Goal: Task Accomplishment & Management: Use online tool/utility

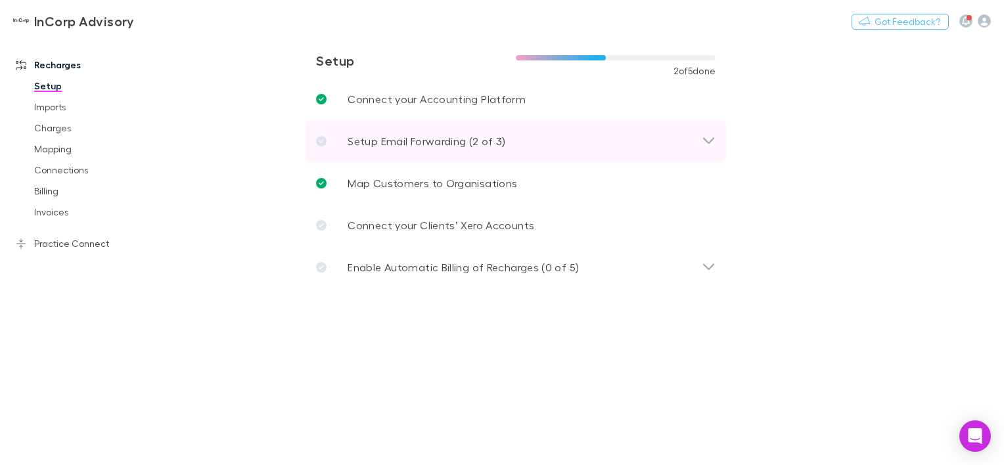
click at [490, 142] on p "Setup Email Forwarding (2 of 3)" at bounding box center [427, 141] width 158 height 16
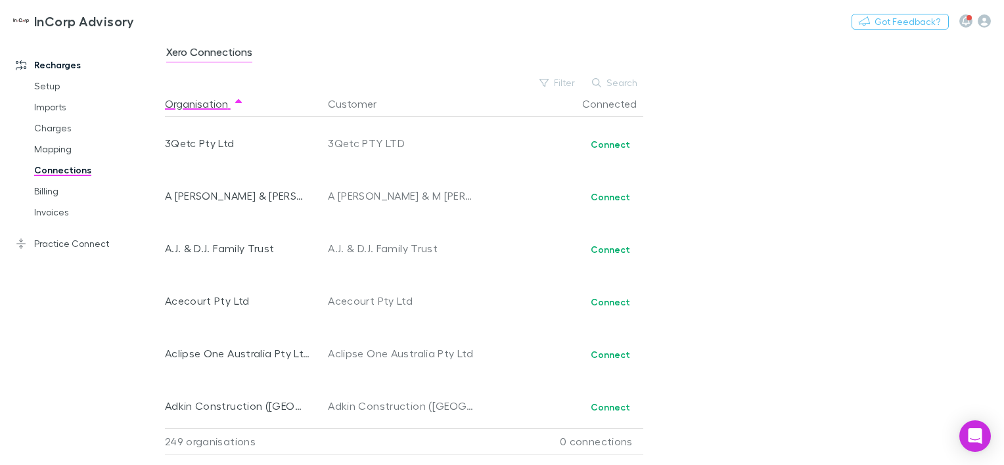
click at [45, 170] on link "Connections" at bounding box center [96, 170] width 151 height 21
click at [45, 190] on link "Billing" at bounding box center [96, 191] width 151 height 21
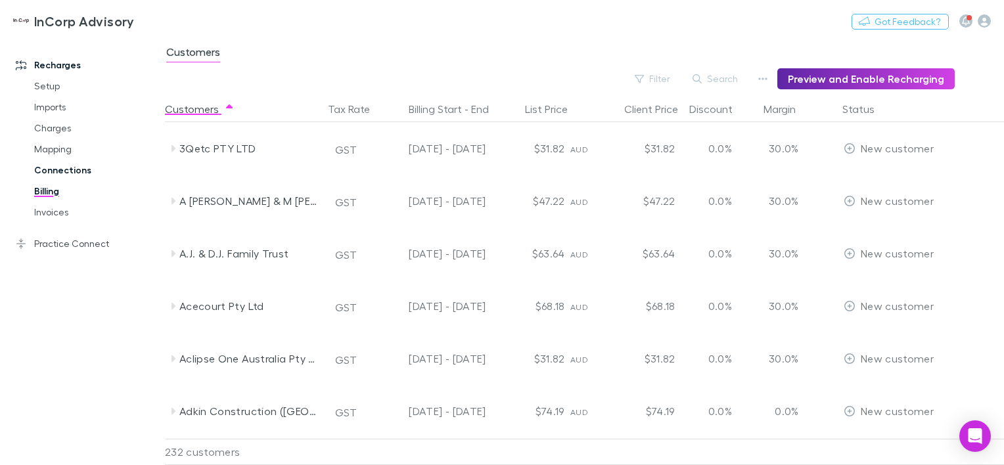
click at [47, 170] on link "Connections" at bounding box center [96, 170] width 151 height 21
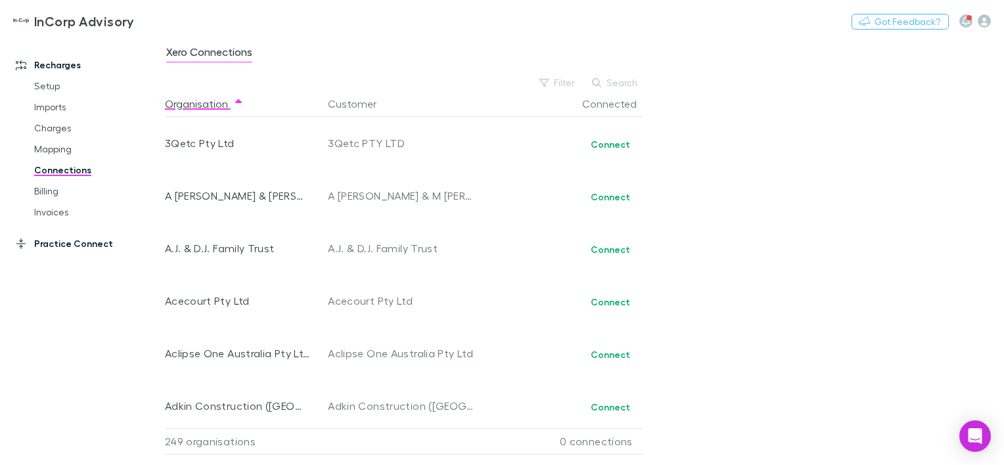
click at [47, 243] on link "Practice Connect" at bounding box center [88, 243] width 170 height 21
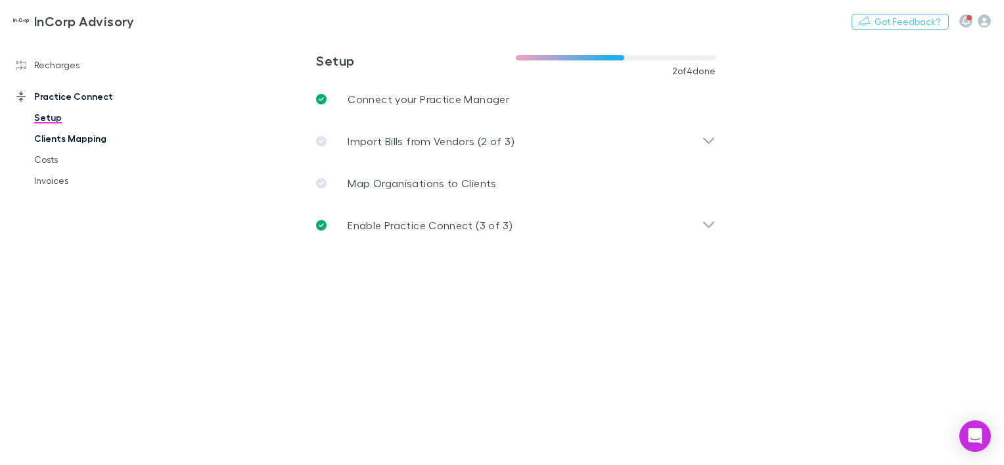
click at [55, 140] on link "Clients Mapping" at bounding box center [96, 138] width 151 height 21
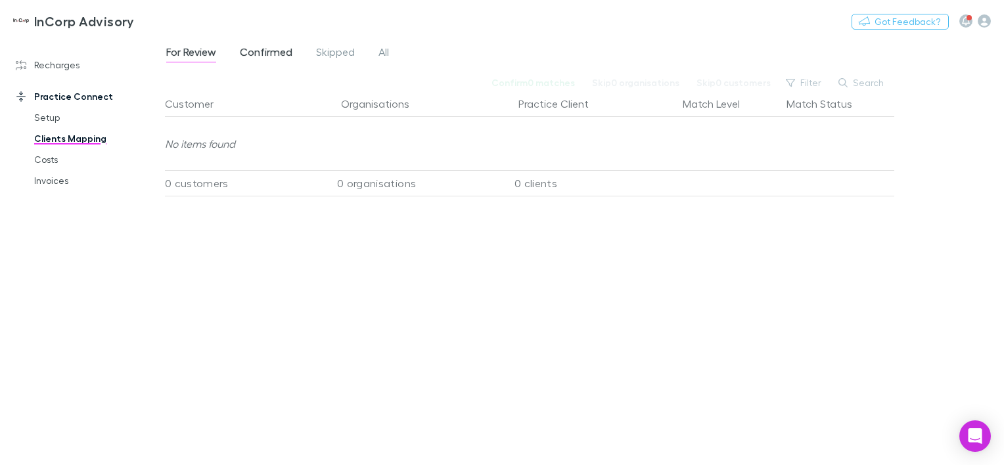
click at [259, 52] on span "Confirmed" at bounding box center [266, 53] width 53 height 17
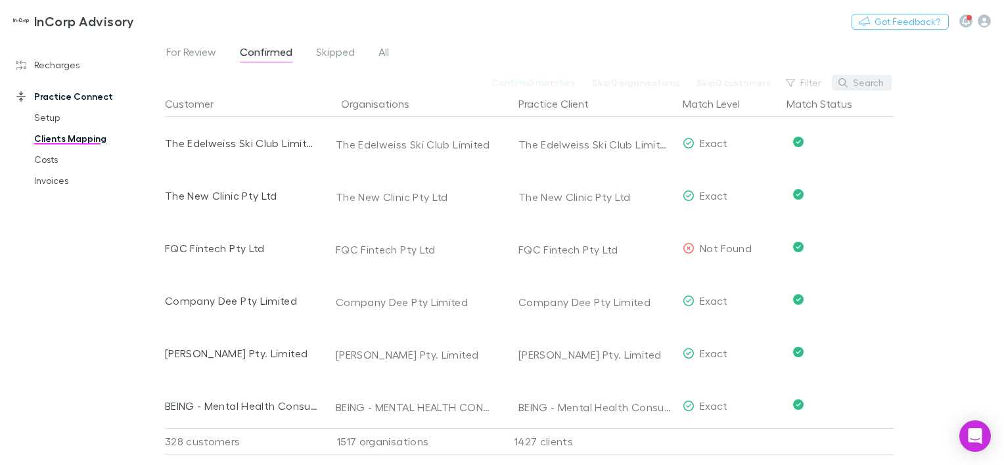
click at [847, 79] on icon "button" at bounding box center [843, 82] width 9 height 9
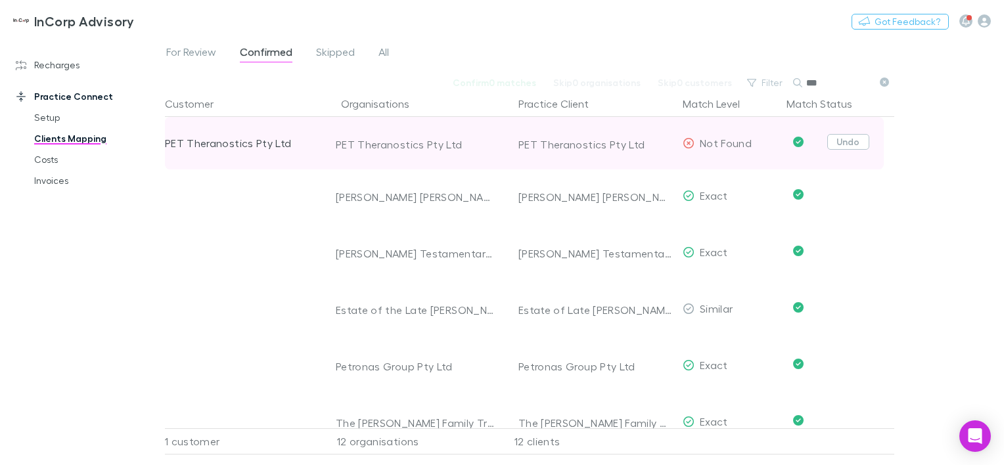
type input "***"
click at [851, 139] on button "Undo" at bounding box center [849, 142] width 42 height 16
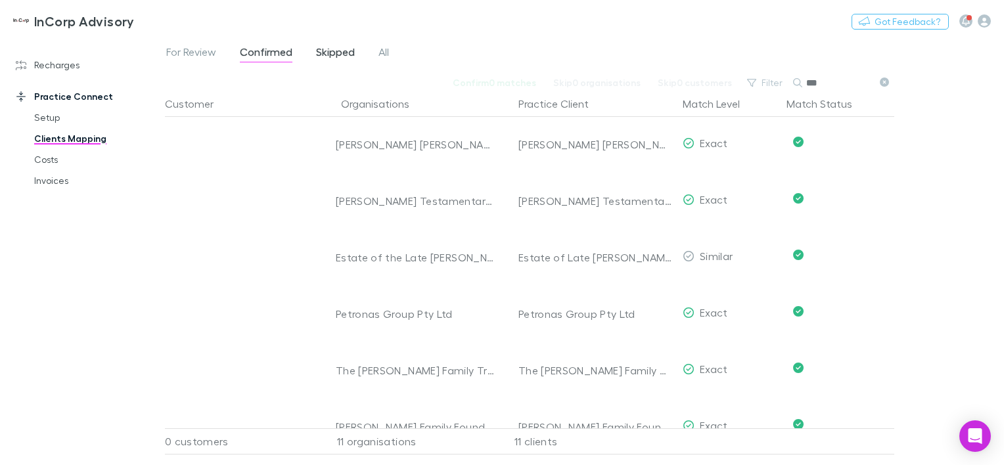
click at [325, 50] on span "Skipped" at bounding box center [335, 53] width 39 height 17
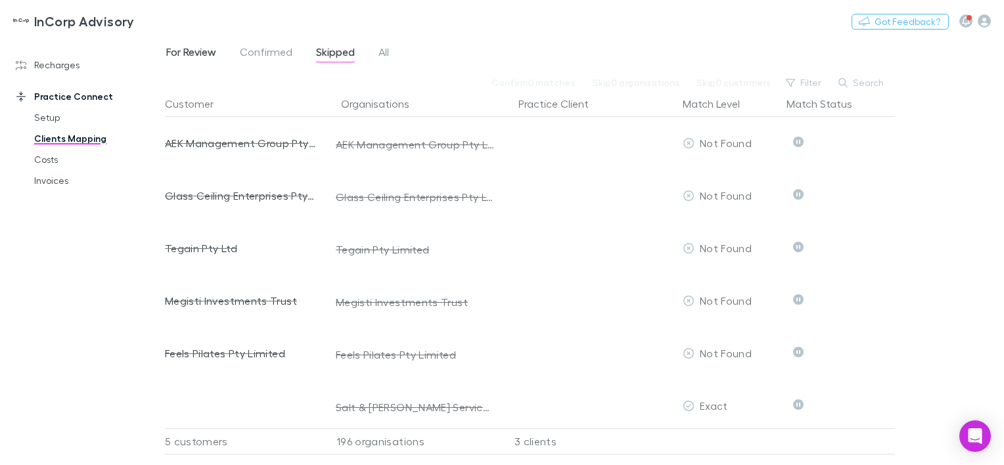
click at [185, 47] on span "For Review" at bounding box center [191, 53] width 50 height 17
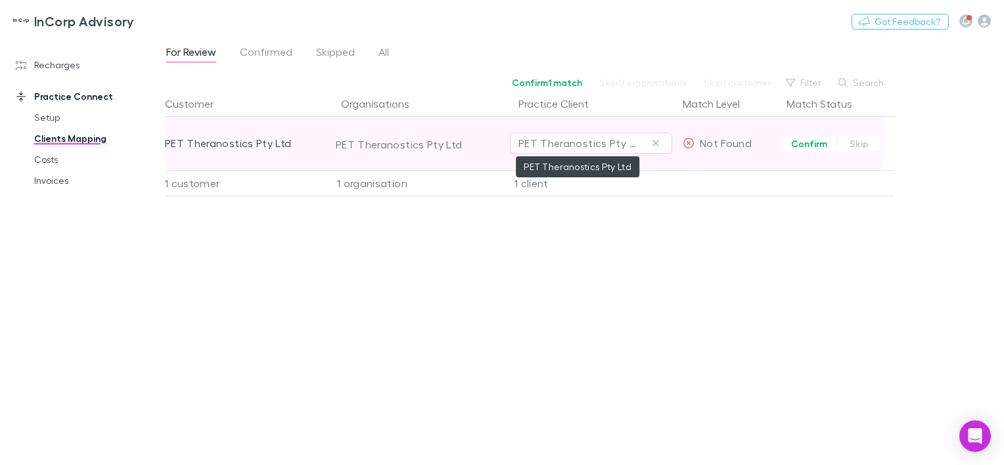
click at [534, 142] on div "PET Theranostics Pty Ltd" at bounding box center [578, 143] width 119 height 16
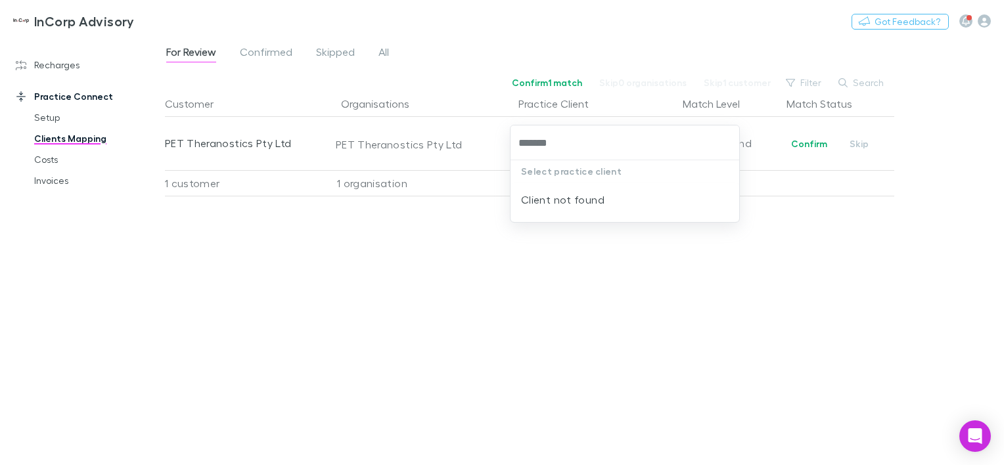
type input "*******"
click at [486, 238] on div at bounding box center [502, 232] width 1004 height 465
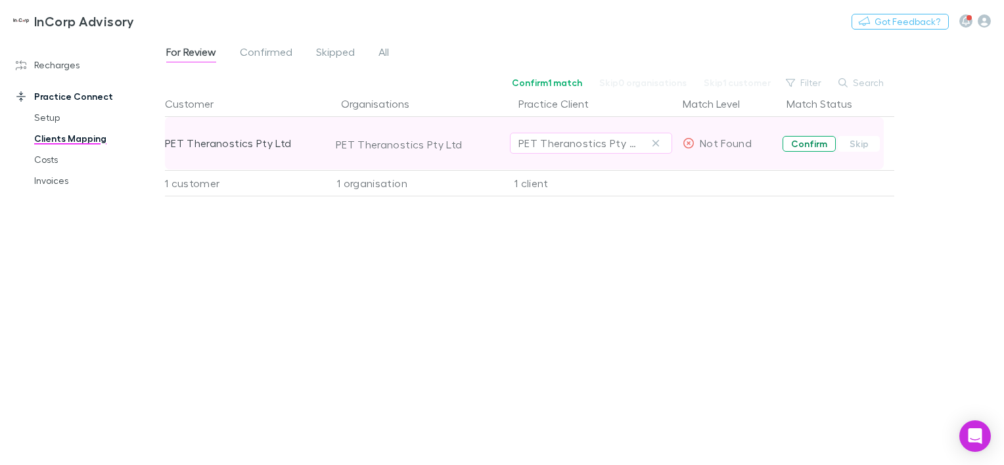
click at [821, 143] on button "Confirm" at bounding box center [809, 144] width 53 height 16
click at [388, 50] on span "All" at bounding box center [384, 53] width 11 height 17
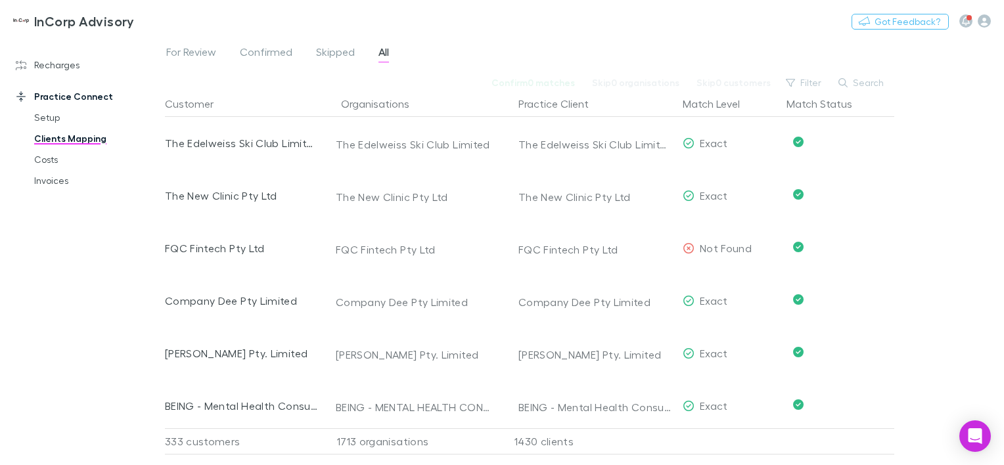
click at [74, 101] on link "Practice Connect" at bounding box center [88, 96] width 170 height 21
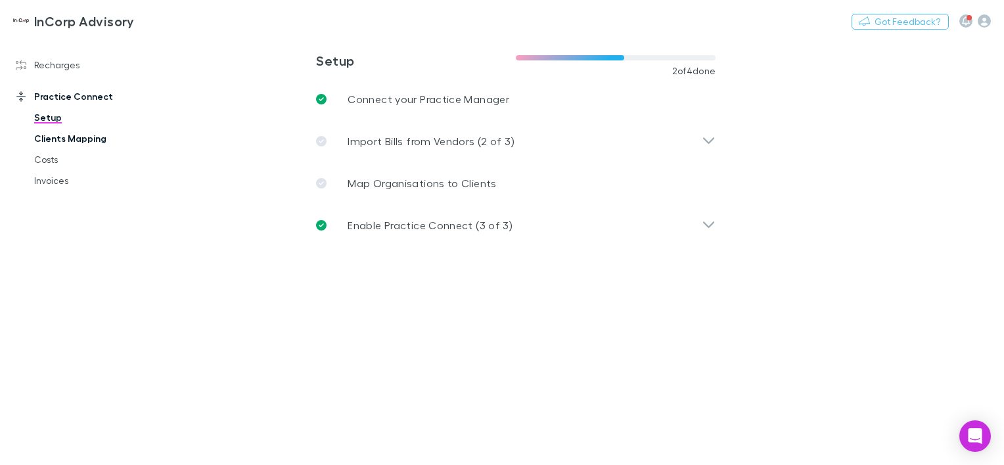
click at [47, 139] on link "Clients Mapping" at bounding box center [96, 138] width 151 height 21
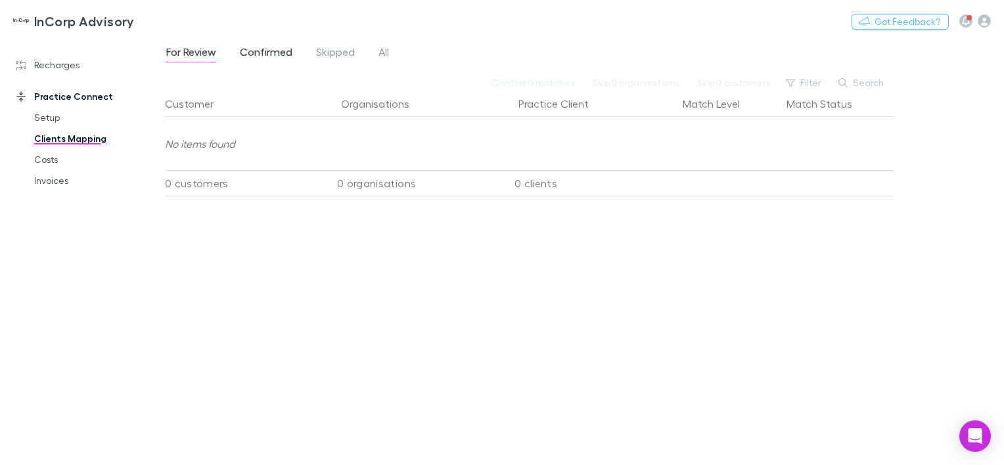
click at [267, 55] on span "Confirmed" at bounding box center [266, 53] width 53 height 17
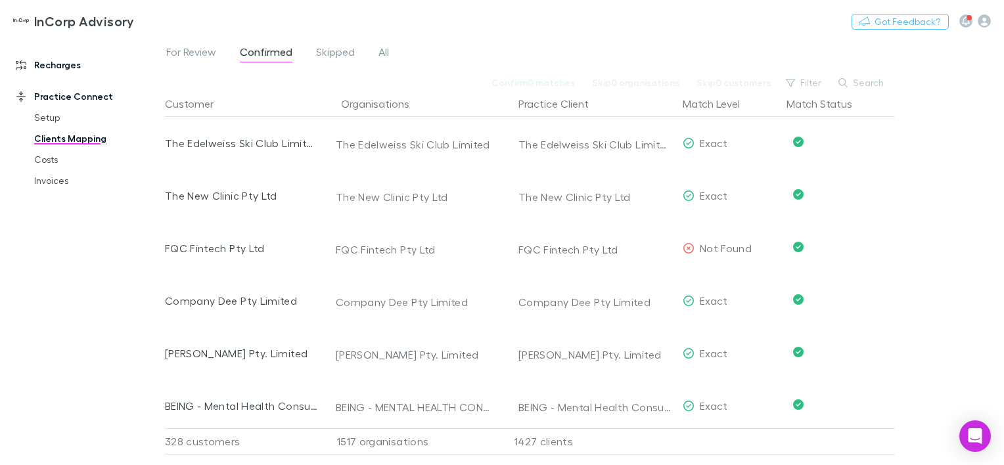
click at [47, 67] on link "Recharges" at bounding box center [88, 65] width 170 height 21
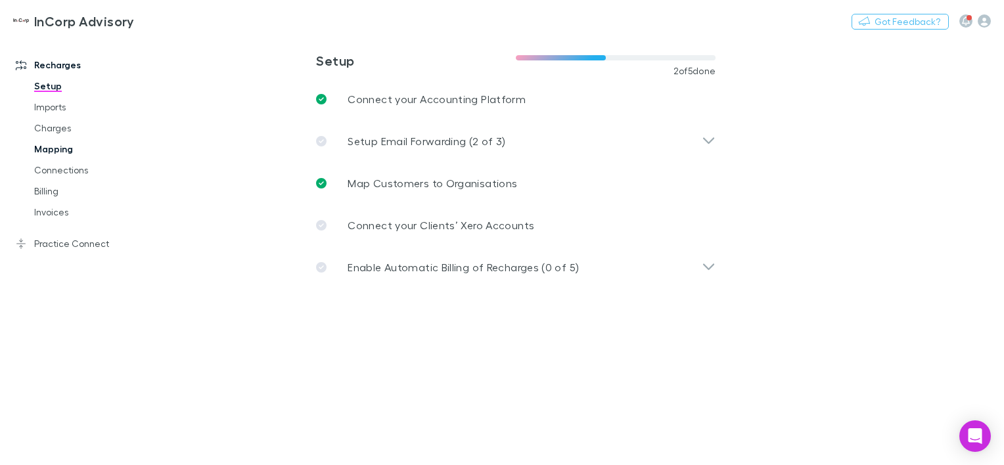
click at [55, 152] on link "Mapping" at bounding box center [96, 149] width 151 height 21
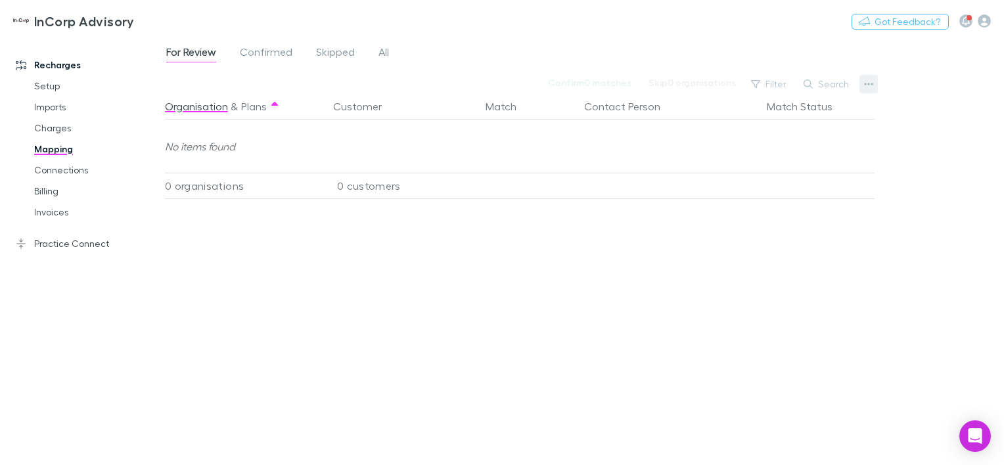
click at [873, 83] on button "button" at bounding box center [869, 84] width 18 height 18
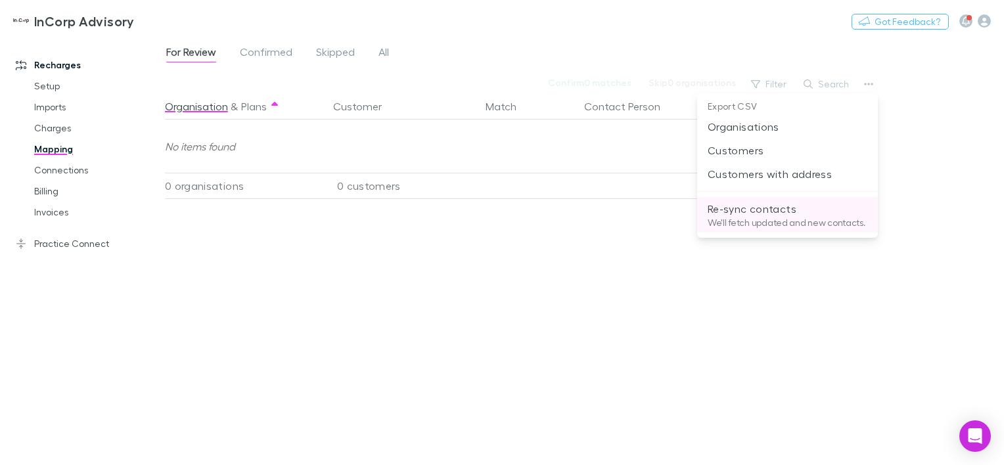
click at [748, 210] on p "Re-sync contacts" at bounding box center [788, 209] width 160 height 16
